Goal: Information Seeking & Learning: Learn about a topic

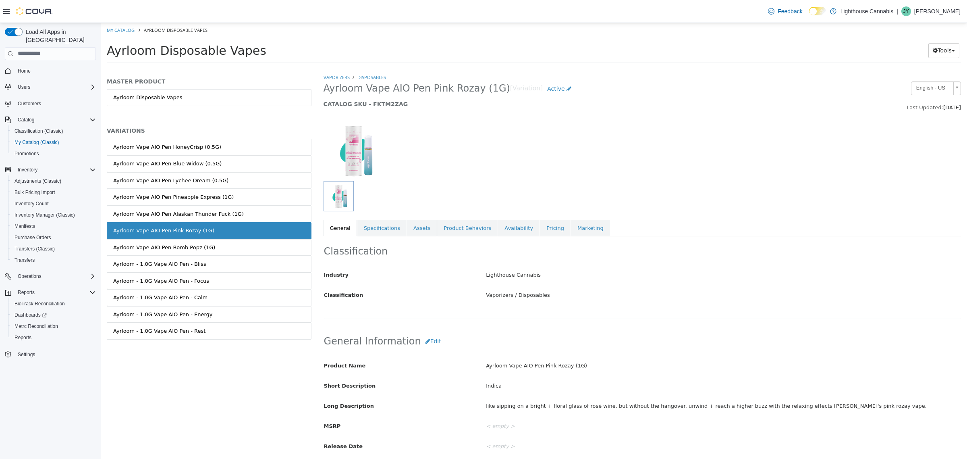
scroll to position [8, 0]
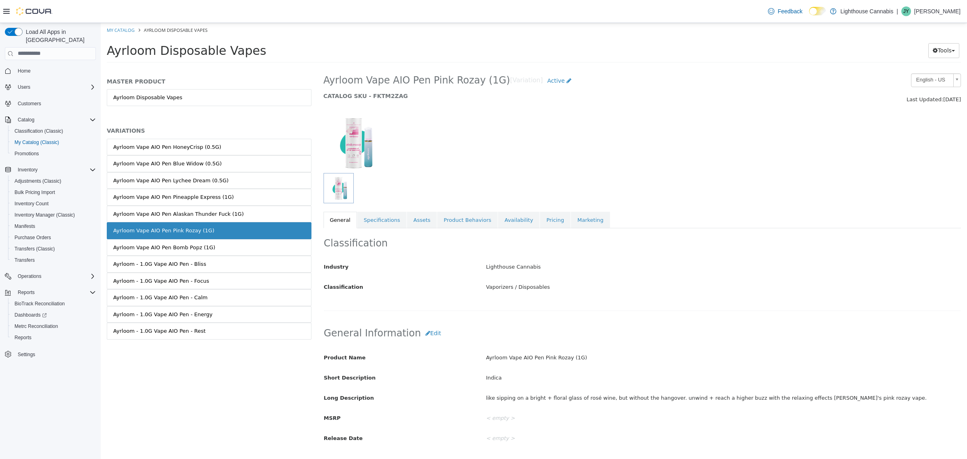
click at [549, 230] on div "Classification Industry Lighthouse Cannabis Classification Vaporizers / Disposa…" at bounding box center [643, 269] width 638 height 83
click at [549, 224] on link "Pricing" at bounding box center [555, 219] width 31 height 17
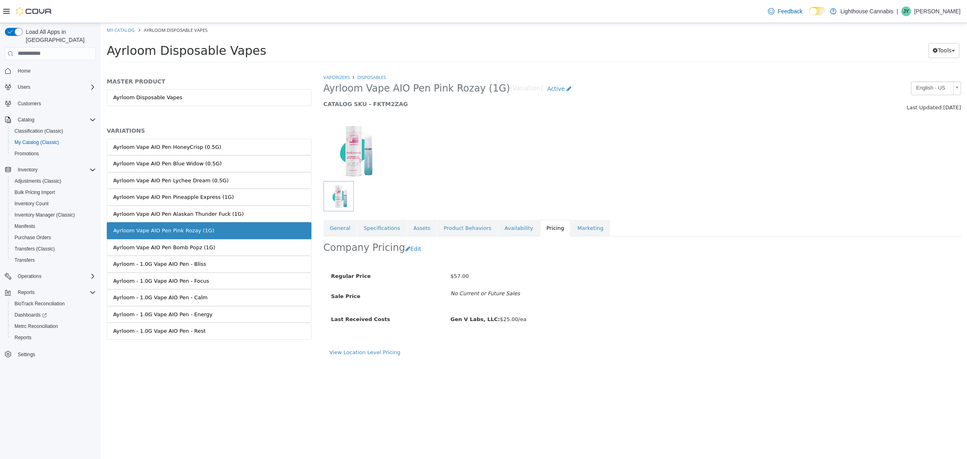
click at [563, 323] on div "Gen V Labs, LLC: $25.00/ea" at bounding box center [623, 319] width 359 height 14
click at [583, 317] on div "Gen V Labs, LLC: $25.00/ea" at bounding box center [623, 319] width 359 height 14
click at [584, 307] on div "Regular Price $57.00 Sale Price No Current or Future Sales Last Received Costs …" at bounding box center [564, 300] width 469 height 79
click at [480, 293] on icon "No Current or Future Sales" at bounding box center [484, 293] width 69 height 6
